Goal: Information Seeking & Learning: Learn about a topic

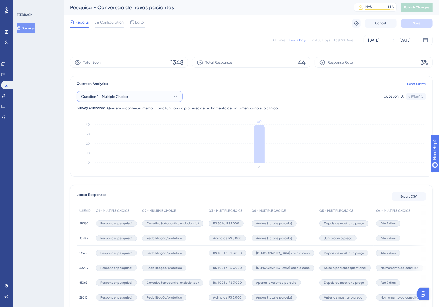
click at [135, 99] on button "Question 1 - Multiple Choice" at bounding box center [130, 96] width 106 height 11
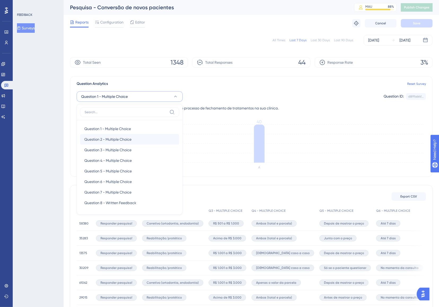
scroll to position [6, 0]
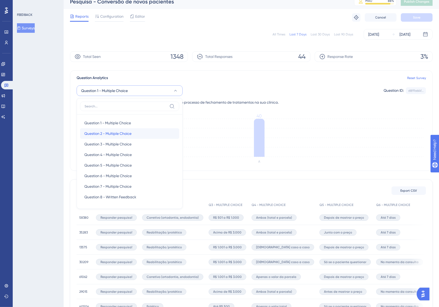
click at [133, 136] on div "Question 2 - Multiple Choice Question 2 - Multiple Choice" at bounding box center [129, 133] width 91 height 11
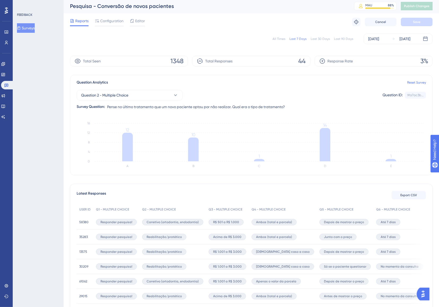
scroll to position [0, 0]
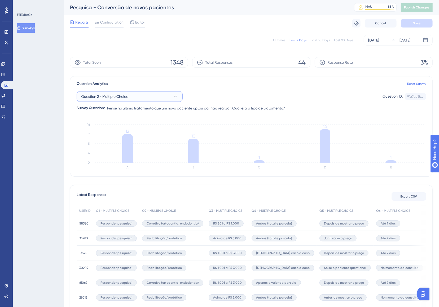
click at [167, 95] on button "Question 2 - Multiple Choice" at bounding box center [130, 96] width 106 height 11
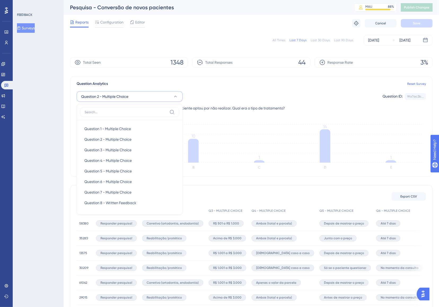
scroll to position [6, 0]
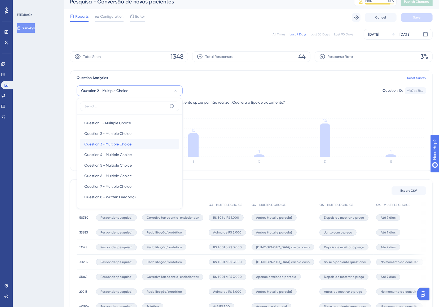
click at [133, 147] on div "Question 3 - Multiple Choice Question 3 - Multiple Choice" at bounding box center [129, 144] width 91 height 11
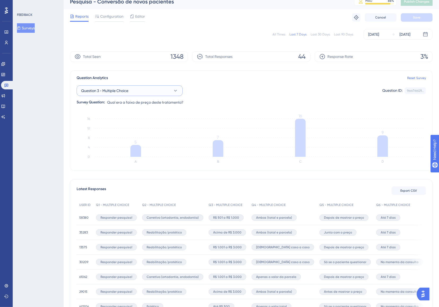
click at [163, 93] on button "Question 3 - Multiple Choice" at bounding box center [130, 91] width 106 height 11
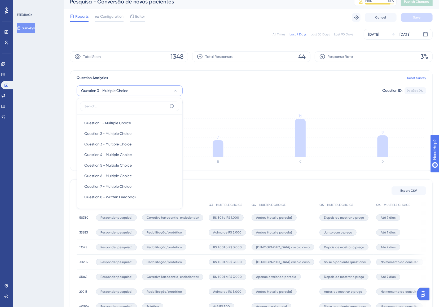
click at [209, 95] on div "Question 3 - Multiple Choice Question 1 - Multiple Choice Question 1 - Multiple…" at bounding box center [251, 91] width 349 height 11
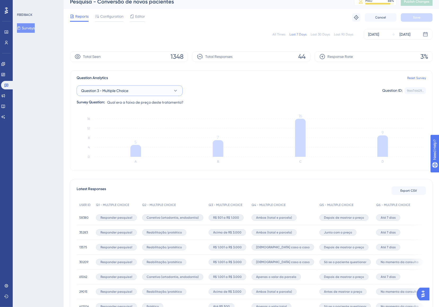
click at [150, 91] on button "Question 3 - Multiple Choice" at bounding box center [130, 91] width 106 height 11
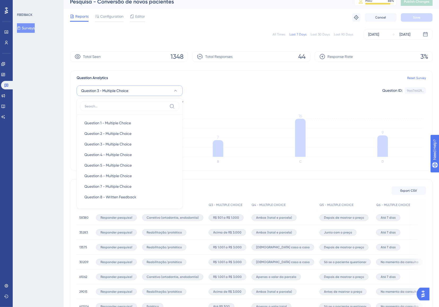
click at [211, 91] on div "Question 3 - Multiple Choice Question 1 - Multiple Choice Question 1 - Multiple…" at bounding box center [251, 91] width 349 height 11
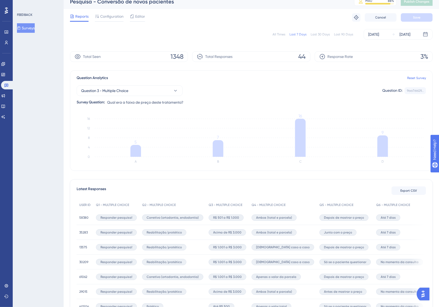
click at [358, 40] on div "All Times Last 7 Days Last 30 Days Last 90 Days [DATE] [DATE]" at bounding box center [251, 34] width 362 height 17
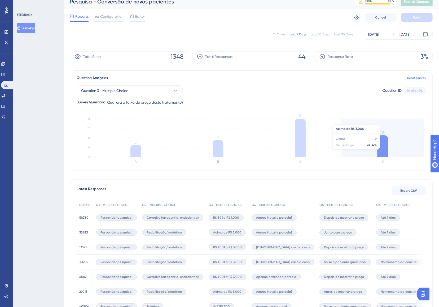
click at [355, 120] on icon "A B C D 0 4 8 12 16 5 7 16 9" at bounding box center [251, 140] width 349 height 53
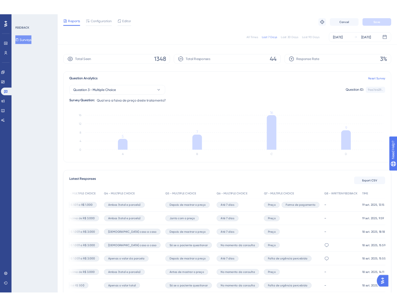
scroll to position [0, 0]
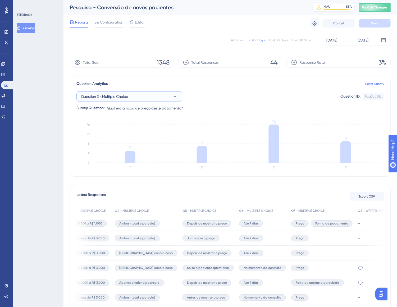
click at [152, 100] on button "Question 3 - Multiple Choice" at bounding box center [130, 96] width 106 height 11
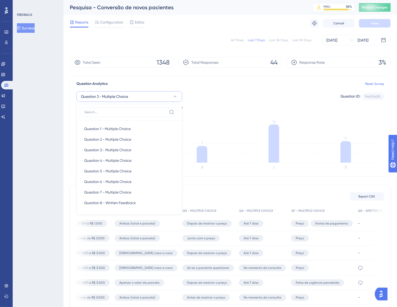
scroll to position [6, 0]
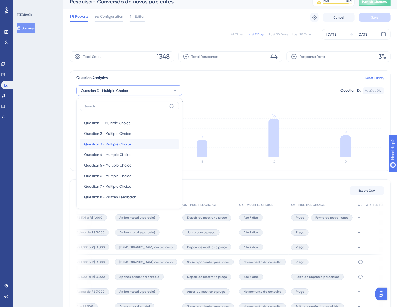
click at [145, 144] on div "Question 3 - Multiple Choice Question 3 - Multiple Choice" at bounding box center [129, 144] width 91 height 11
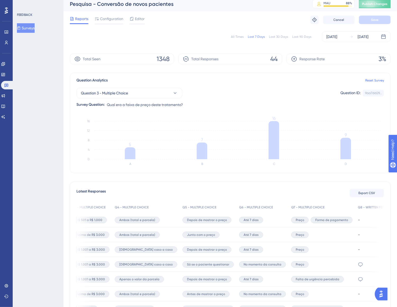
scroll to position [0, 0]
